Goal: Check status: Check status

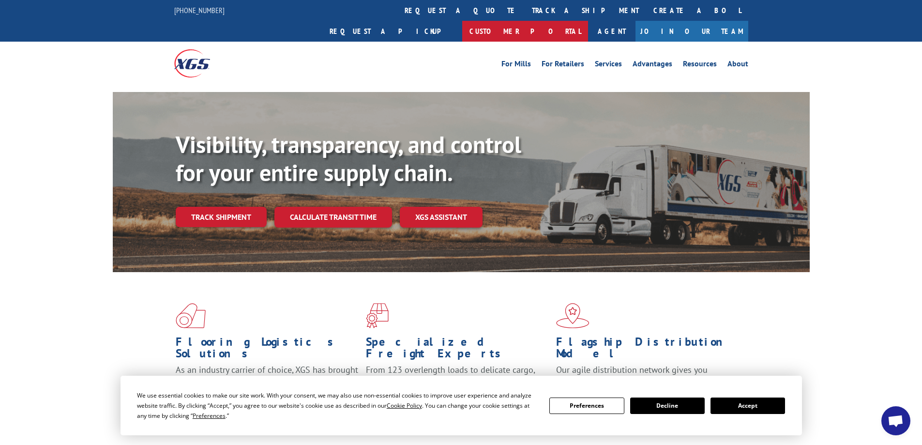
click at [588, 21] on link "Customer Portal" at bounding box center [525, 31] width 126 height 21
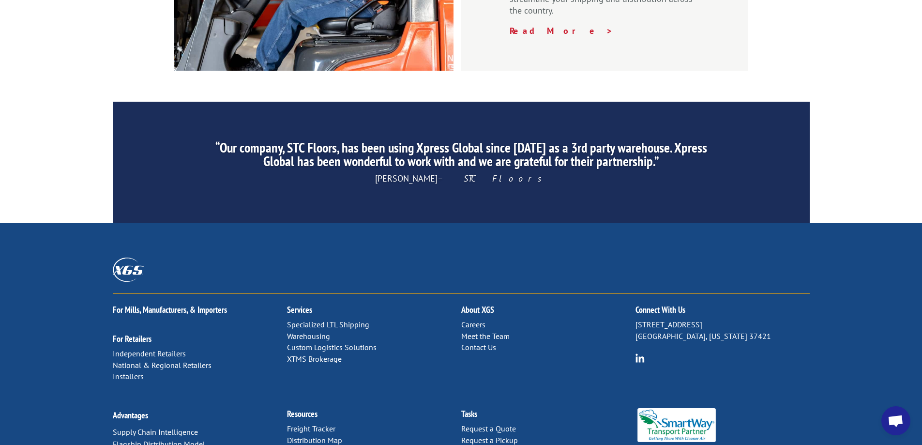
scroll to position [1470, 0]
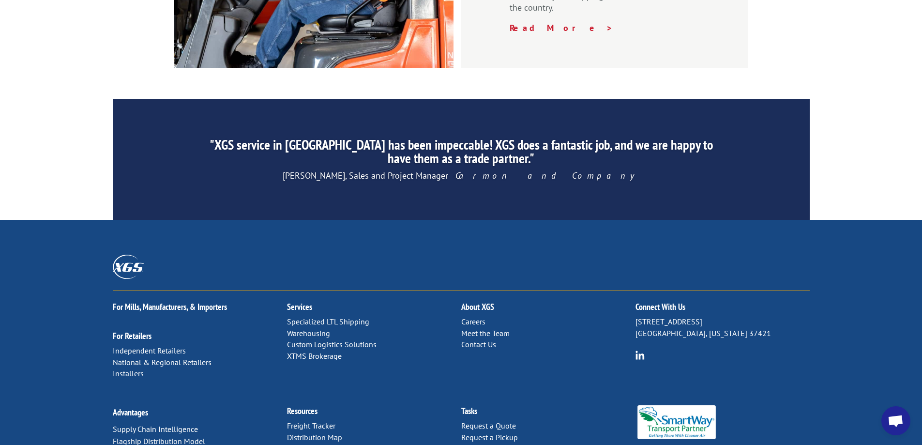
click at [480, 339] on link "Contact Us" at bounding box center [478, 344] width 35 height 10
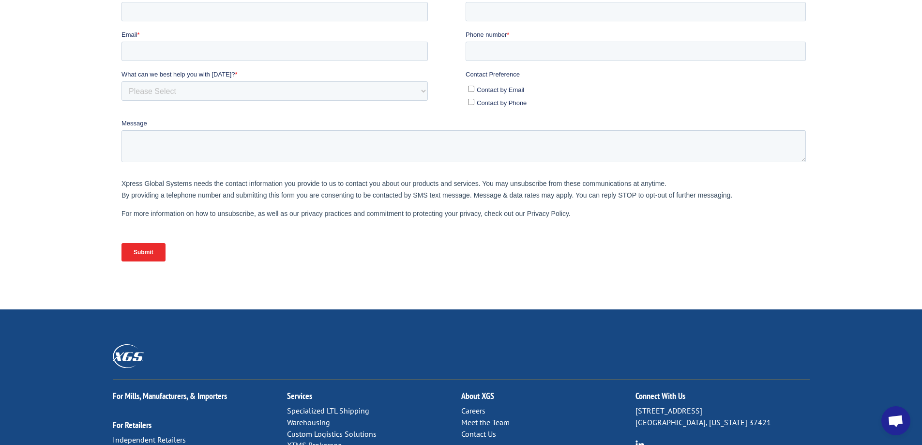
scroll to position [290, 0]
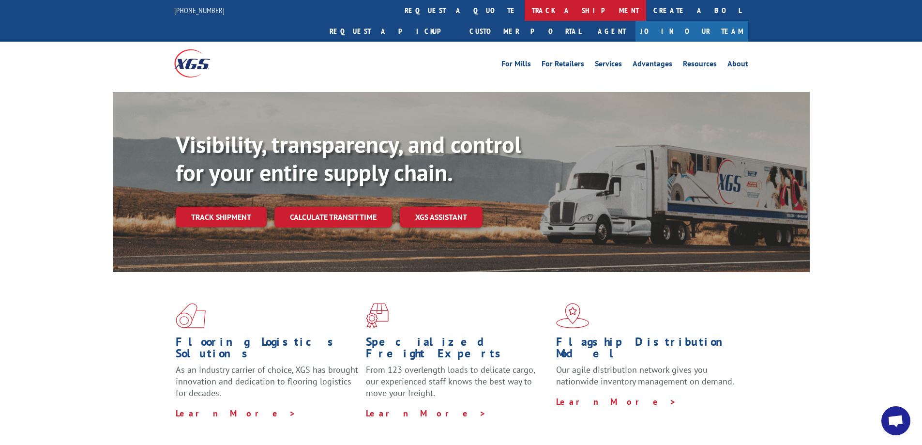
click at [524, 9] on link "track a shipment" at bounding box center [584, 10] width 121 height 21
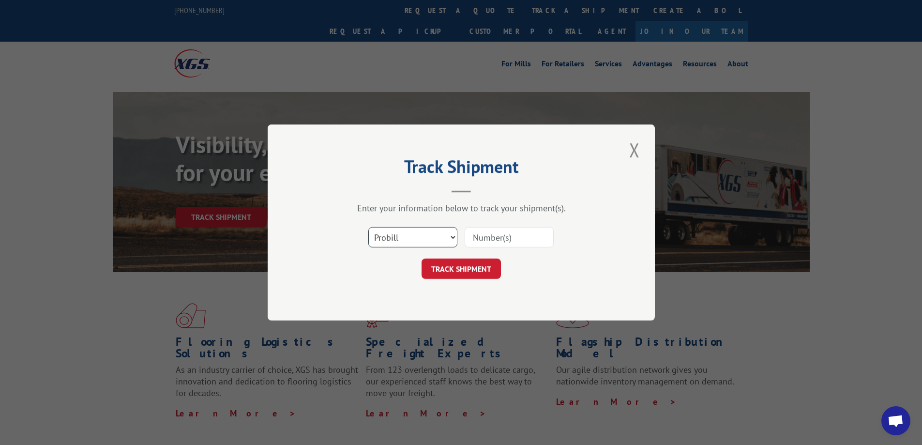
click at [450, 237] on select "Select category... Probill BOL PO" at bounding box center [412, 237] width 89 height 20
select select "po"
click at [368, 227] on select "Select category... Probill BOL PO" at bounding box center [412, 237] width 89 height 20
click at [399, 244] on select "Select category... Probill BOL PO" at bounding box center [412, 237] width 89 height 20
click at [397, 235] on select "Select category... Probill BOL PO" at bounding box center [412, 237] width 89 height 20
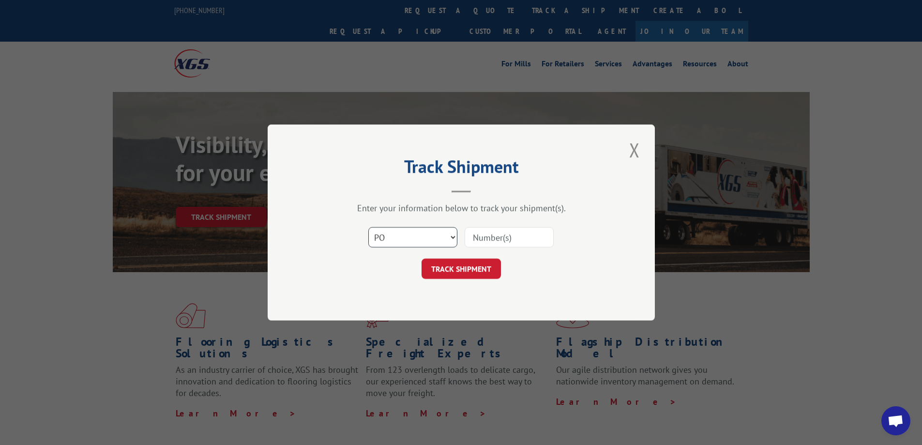
click at [397, 235] on select "Select category... Probill BOL PO" at bounding box center [412, 237] width 89 height 20
click at [498, 238] on input at bounding box center [508, 237] width 89 height 20
type input "lx001084"
click at [471, 271] on button "TRACK SHIPMENT" at bounding box center [460, 268] width 79 height 20
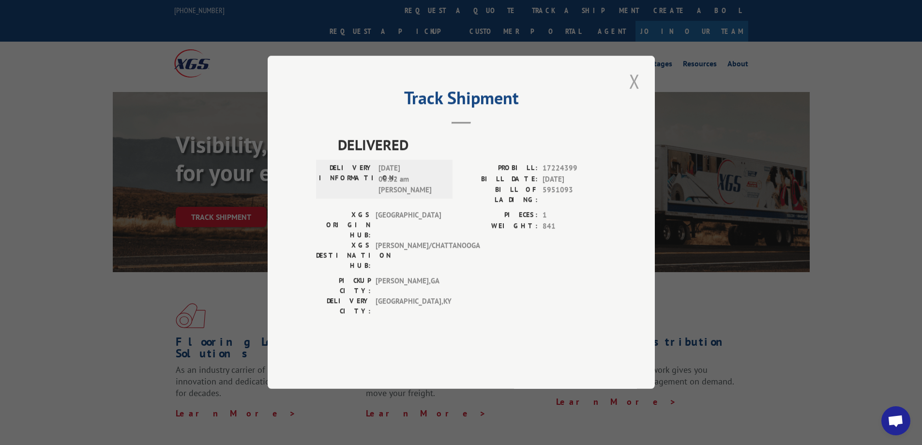
click at [631, 94] on button "Close modal" at bounding box center [634, 81] width 16 height 27
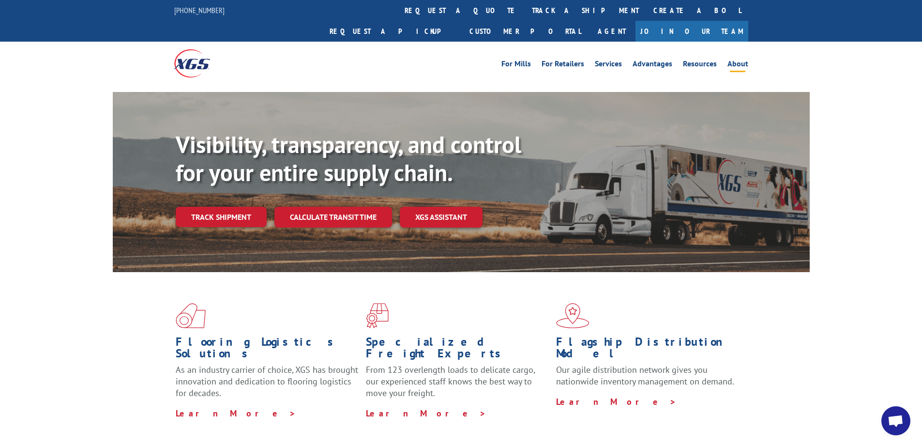
click at [734, 60] on link "About" at bounding box center [737, 65] width 21 height 11
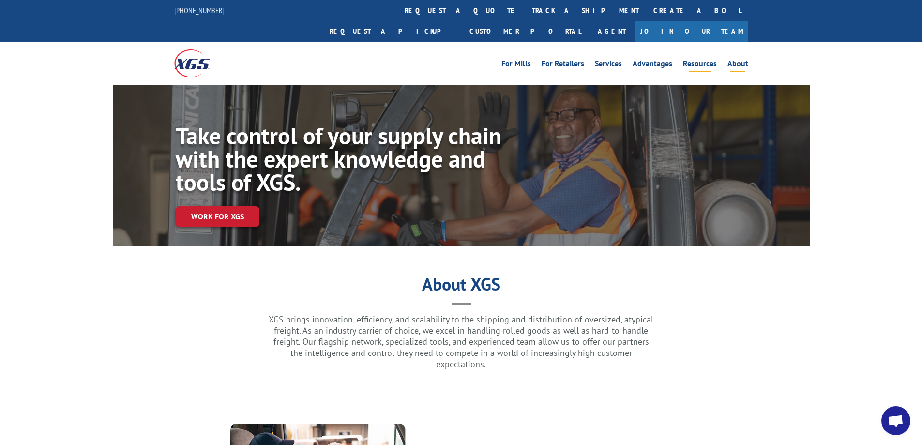
click at [695, 60] on link "Resources" at bounding box center [700, 65] width 34 height 11
click at [588, 21] on link "Customer Portal" at bounding box center [525, 31] width 126 height 21
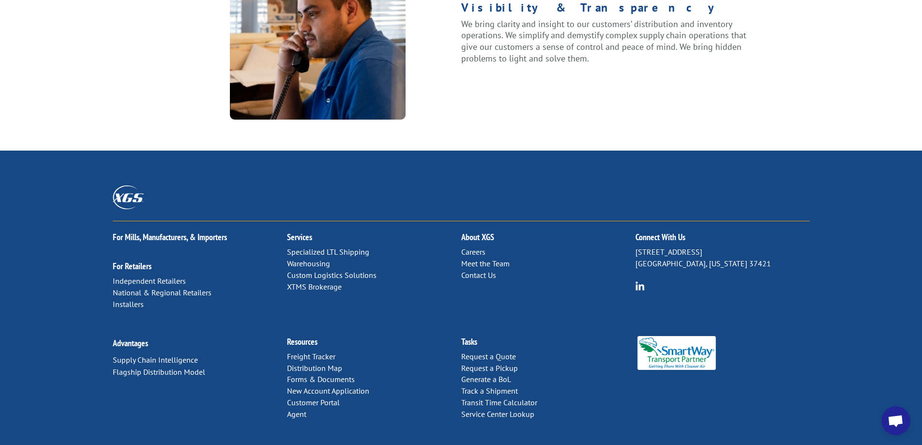
scroll to position [1242, 0]
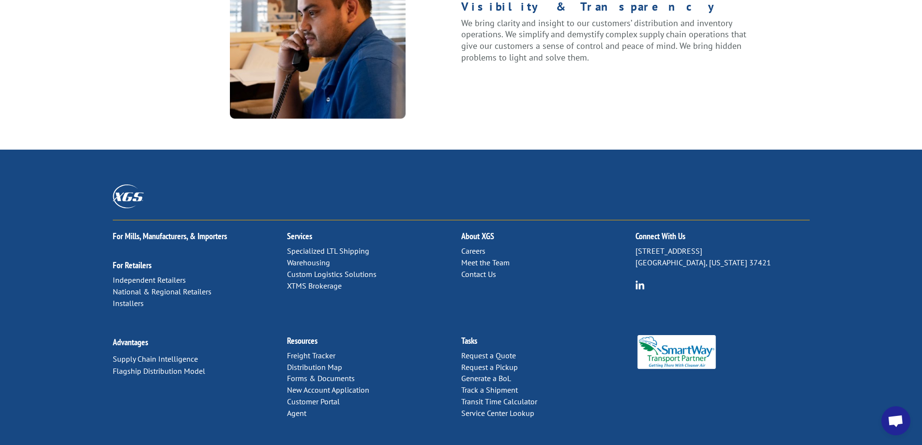
click at [475, 269] on link "Contact Us" at bounding box center [478, 274] width 35 height 10
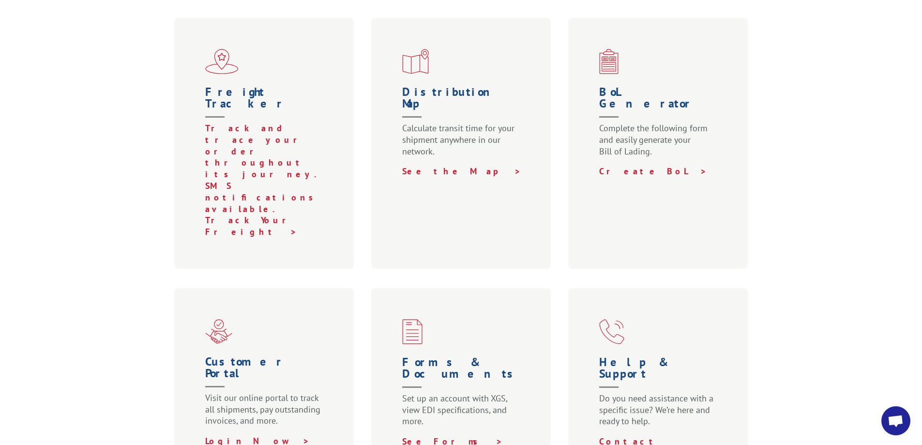
scroll to position [387, 0]
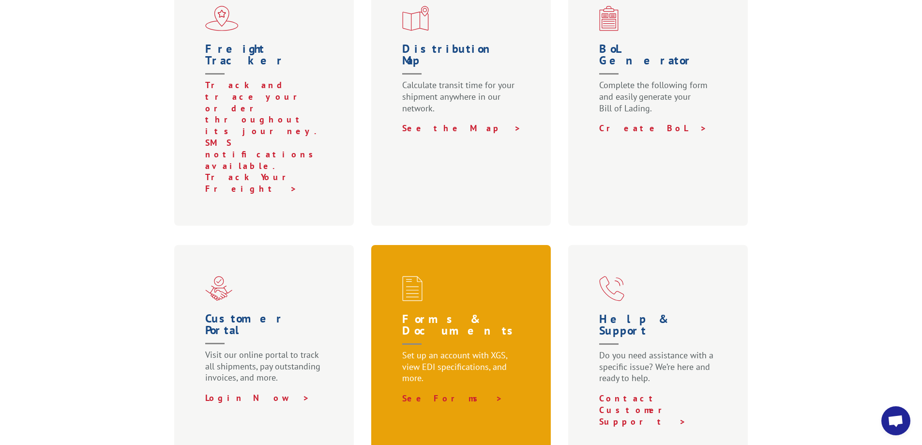
click at [459, 349] on p "Set up an account with XGS, view EDI specifications, and more." at bounding box center [463, 370] width 122 height 43
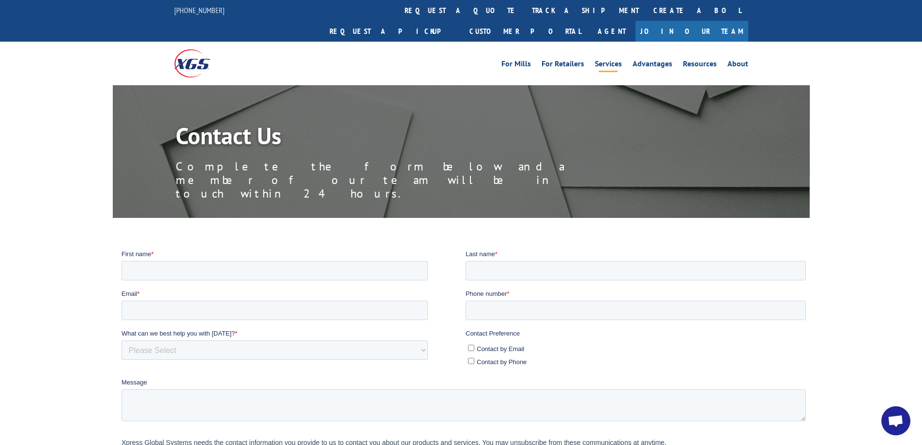
click at [612, 60] on link "Services" at bounding box center [608, 65] width 27 height 11
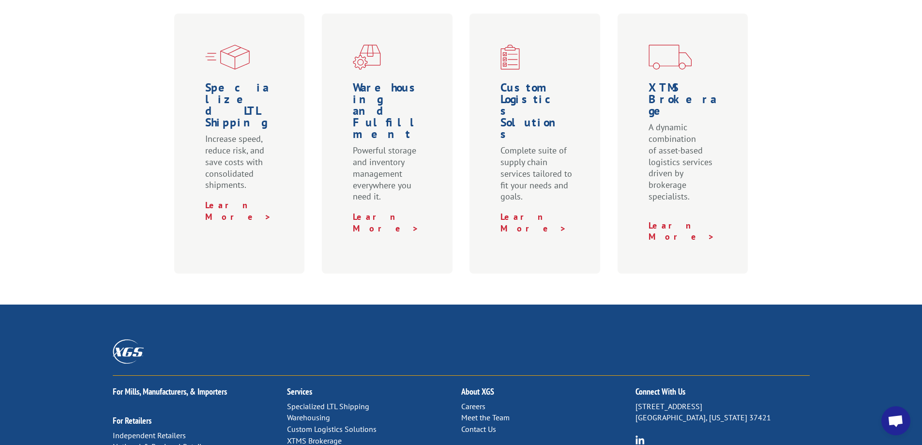
scroll to position [484, 0]
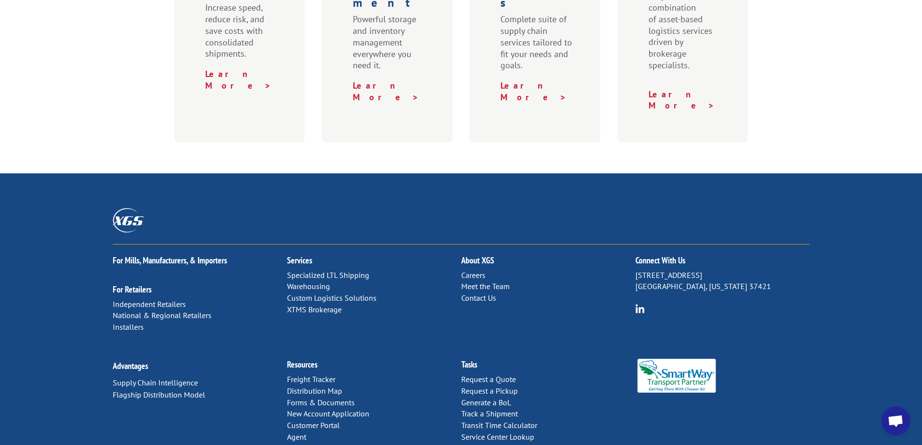
click at [670, 269] on p "6137 Shallowford Rd Chattanooga, Tennessee 37421" at bounding box center [722, 280] width 174 height 23
click at [638, 304] on img at bounding box center [639, 308] width 9 height 9
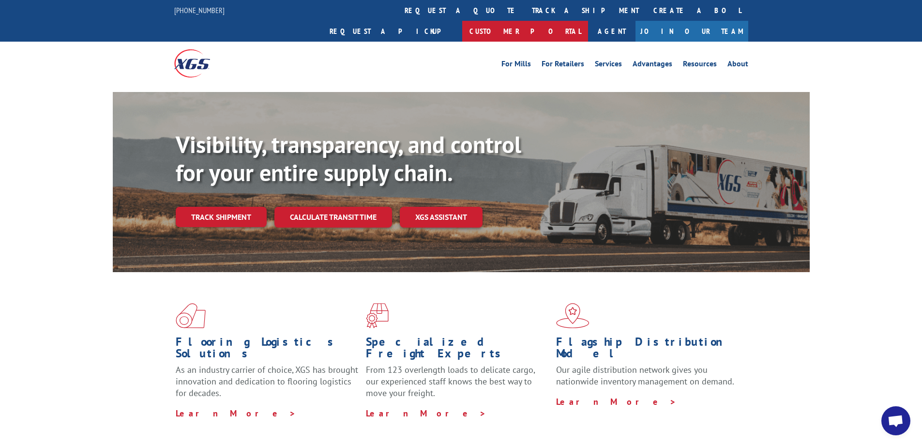
click at [588, 21] on link "Customer Portal" at bounding box center [525, 31] width 126 height 21
